Goal: Navigation & Orientation: Understand site structure

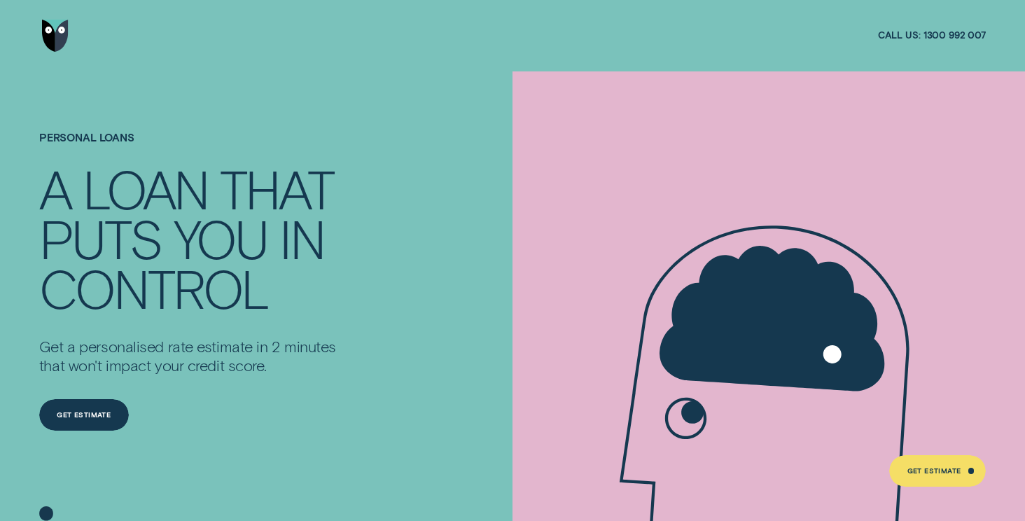
click at [56, 39] on img "Go to home page" at bounding box center [55, 36] width 27 height 32
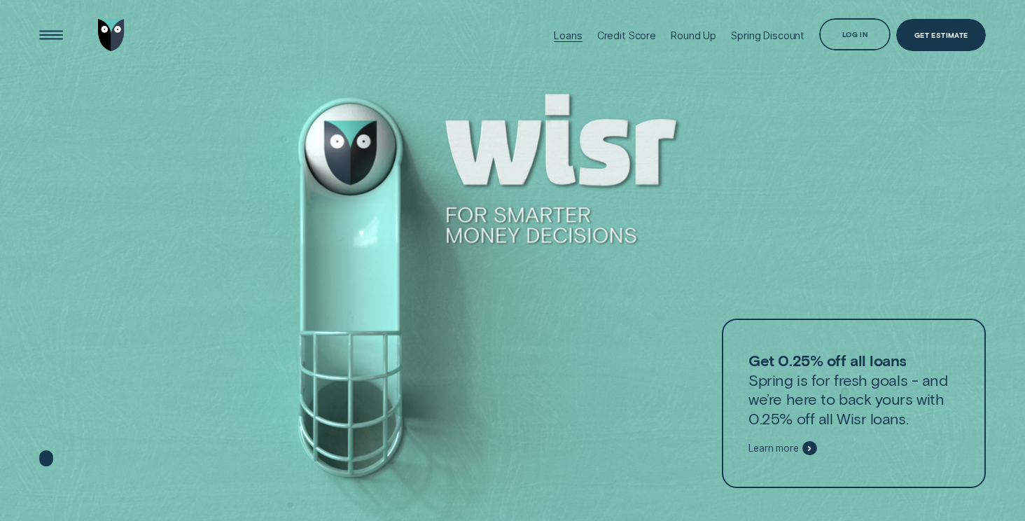
click at [567, 34] on div "Loans" at bounding box center [568, 35] width 28 height 12
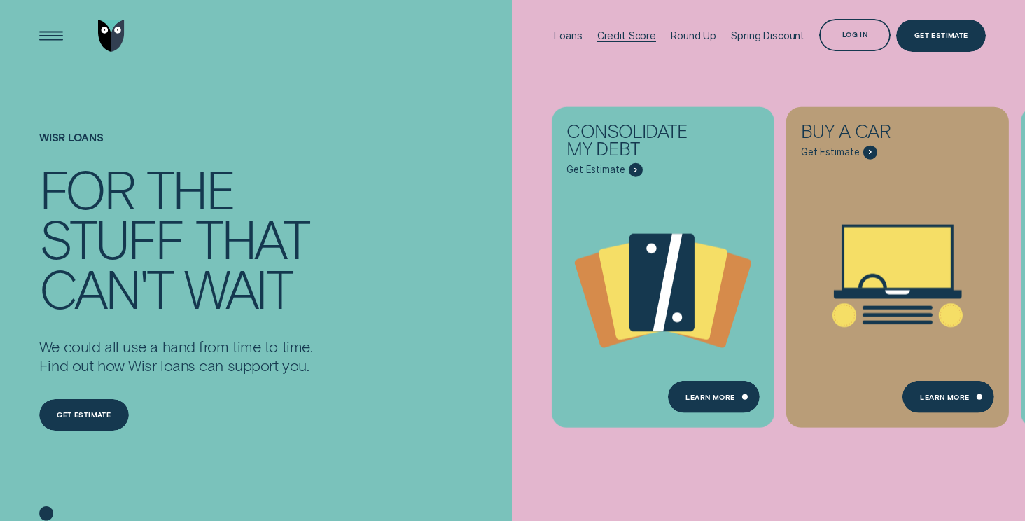
click at [621, 34] on div "Credit Score" at bounding box center [626, 35] width 59 height 12
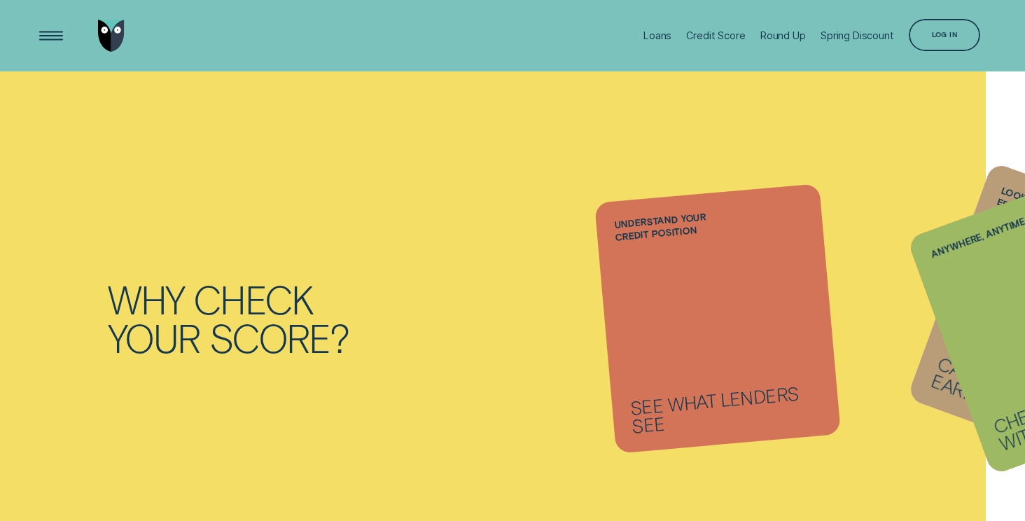
scroll to position [879, 0]
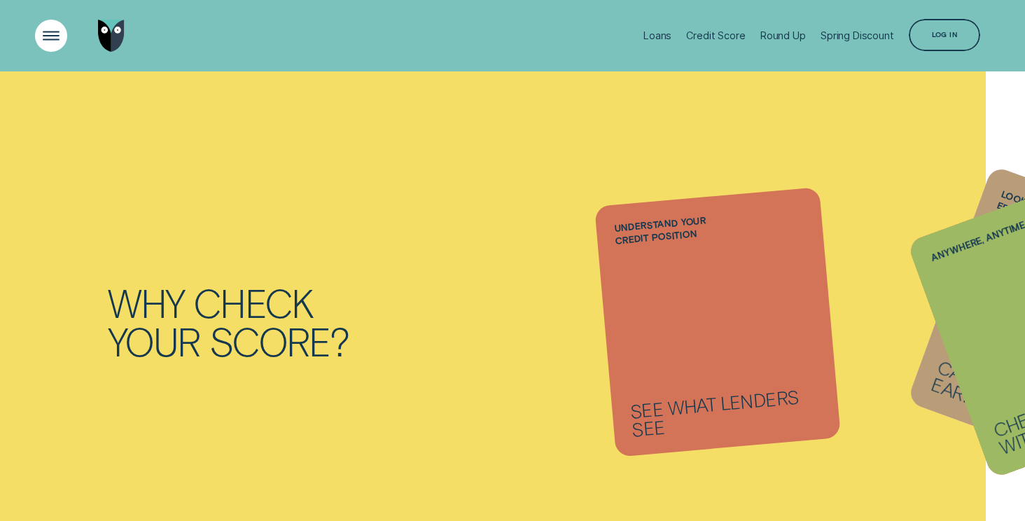
click at [57, 36] on div "Open Menu" at bounding box center [52, 36] width 46 height 46
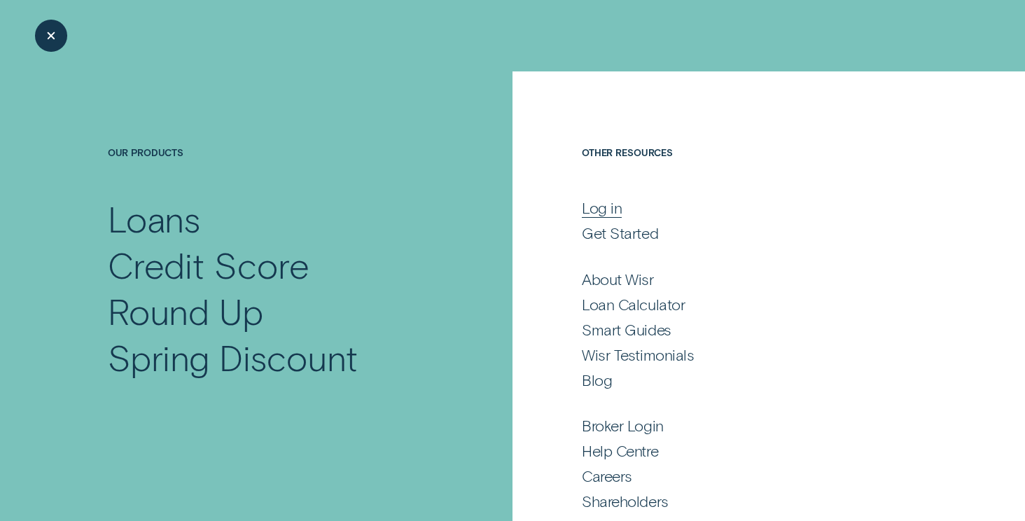
scroll to position [36, 0]
